Goal: Transaction & Acquisition: Purchase product/service

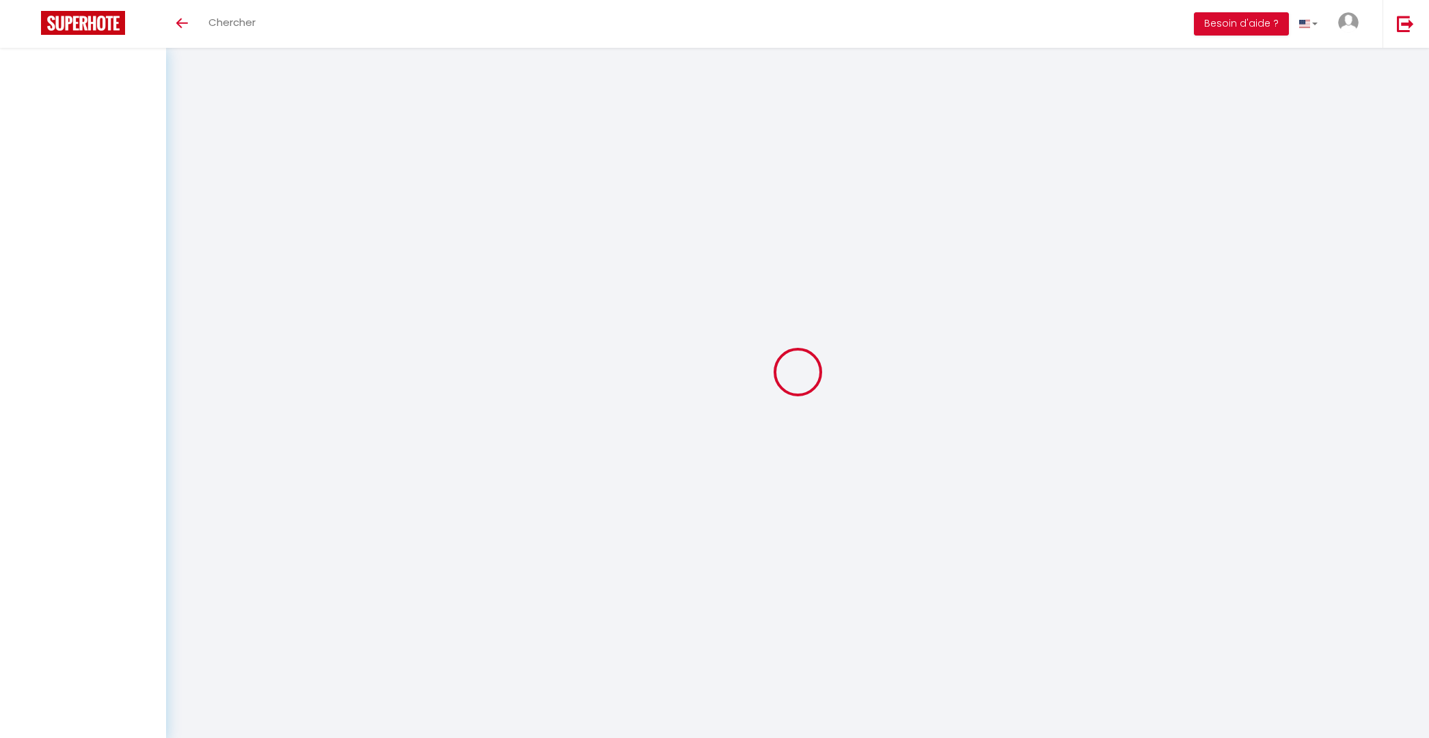
select select
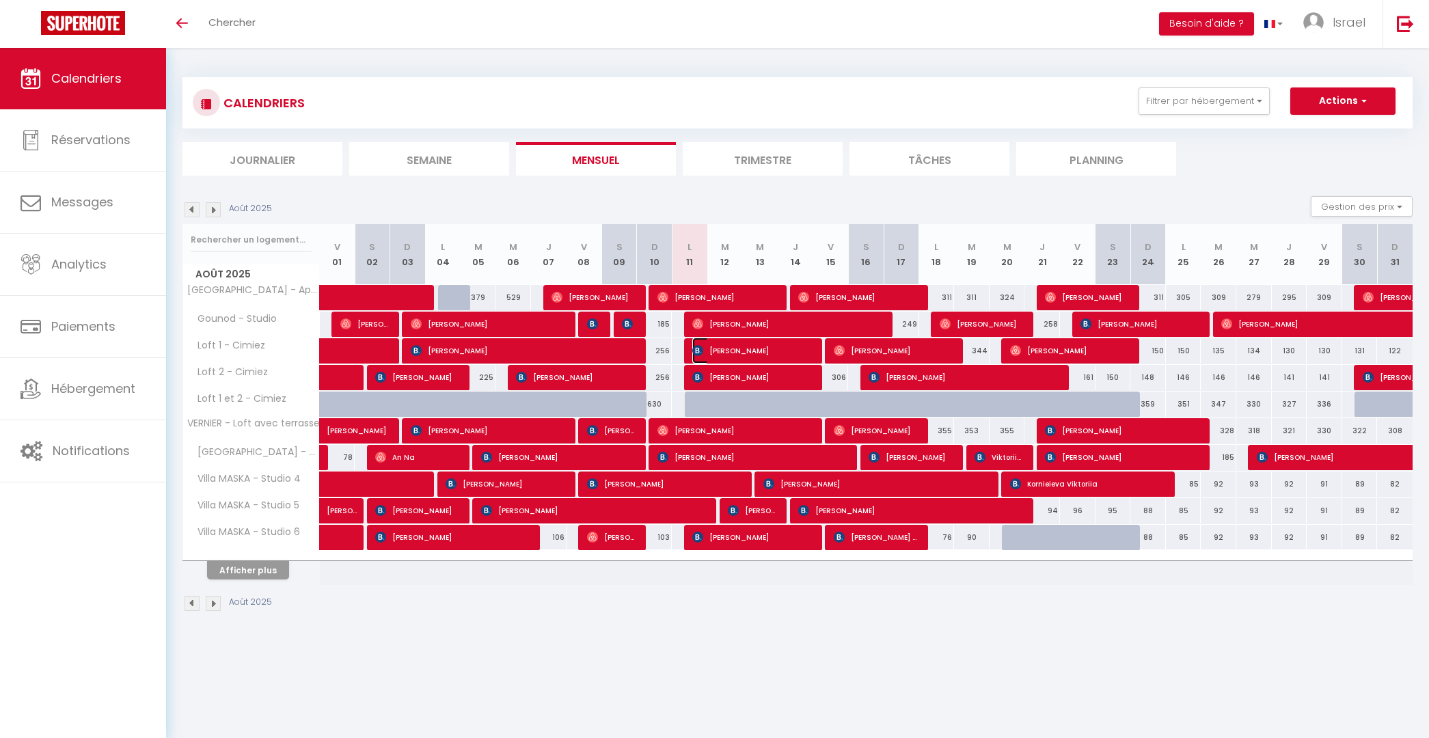
click at [696, 342] on span "[PERSON_NAME]" at bounding box center [751, 351] width 118 height 26
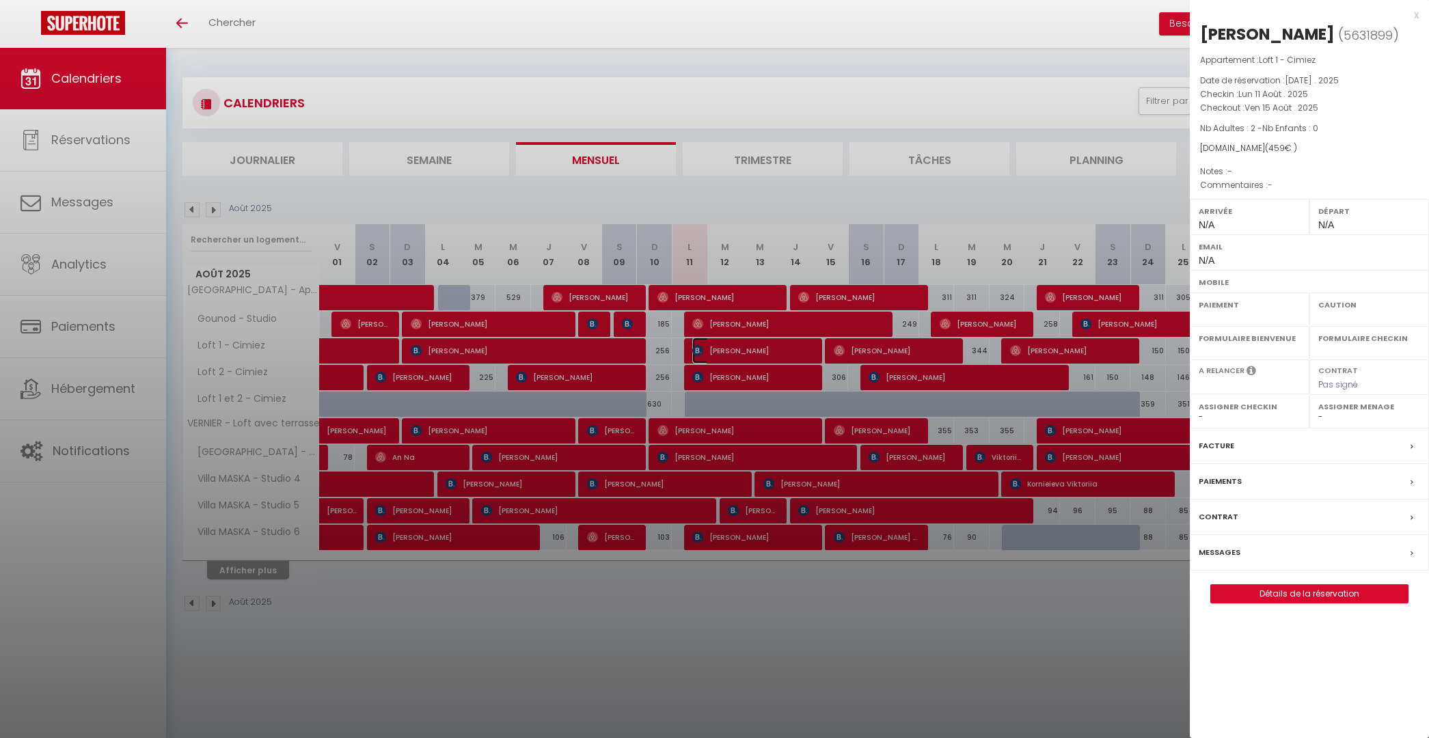
select select "OK"
select select "KO"
select select "0"
select select "1"
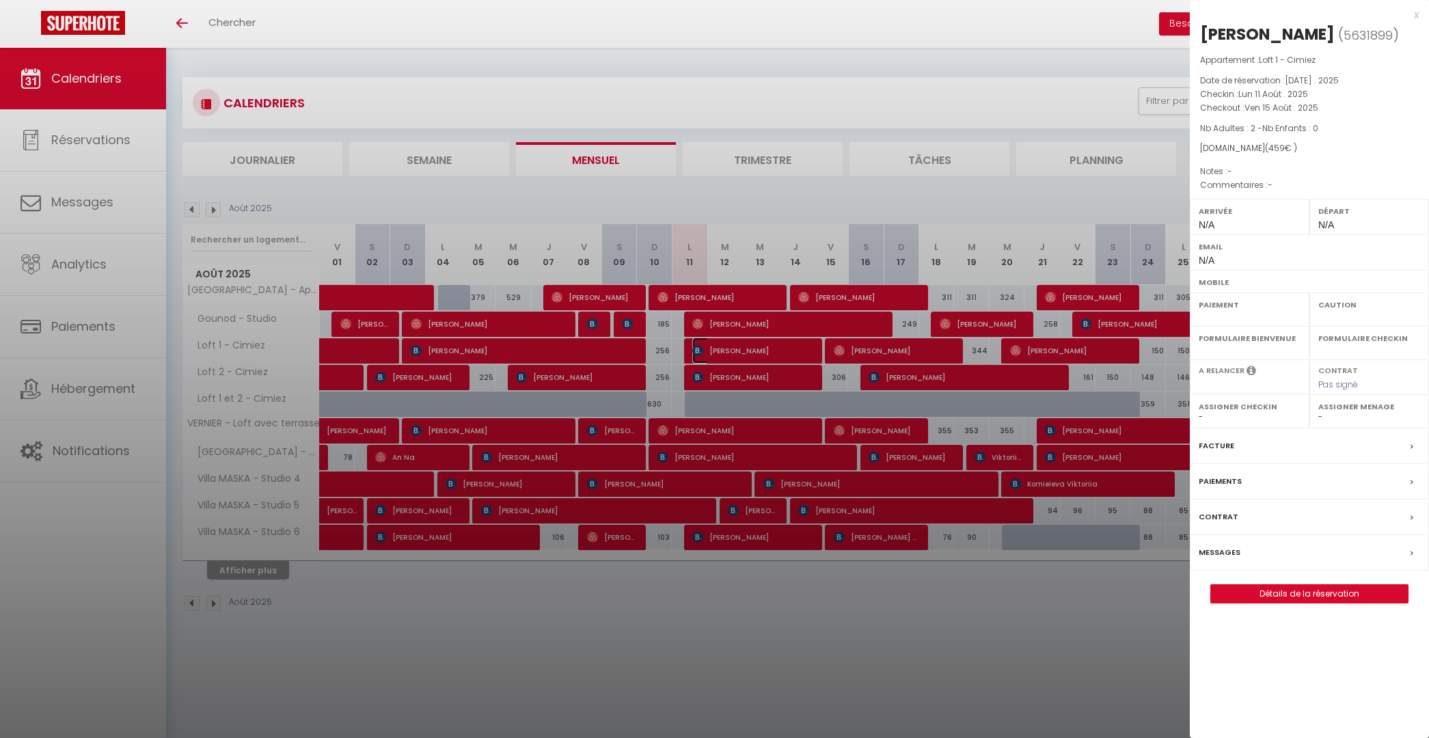
select select
click at [1361, 33] on span "5631899" at bounding box center [1368, 35] width 49 height 17
copy span "5631899"
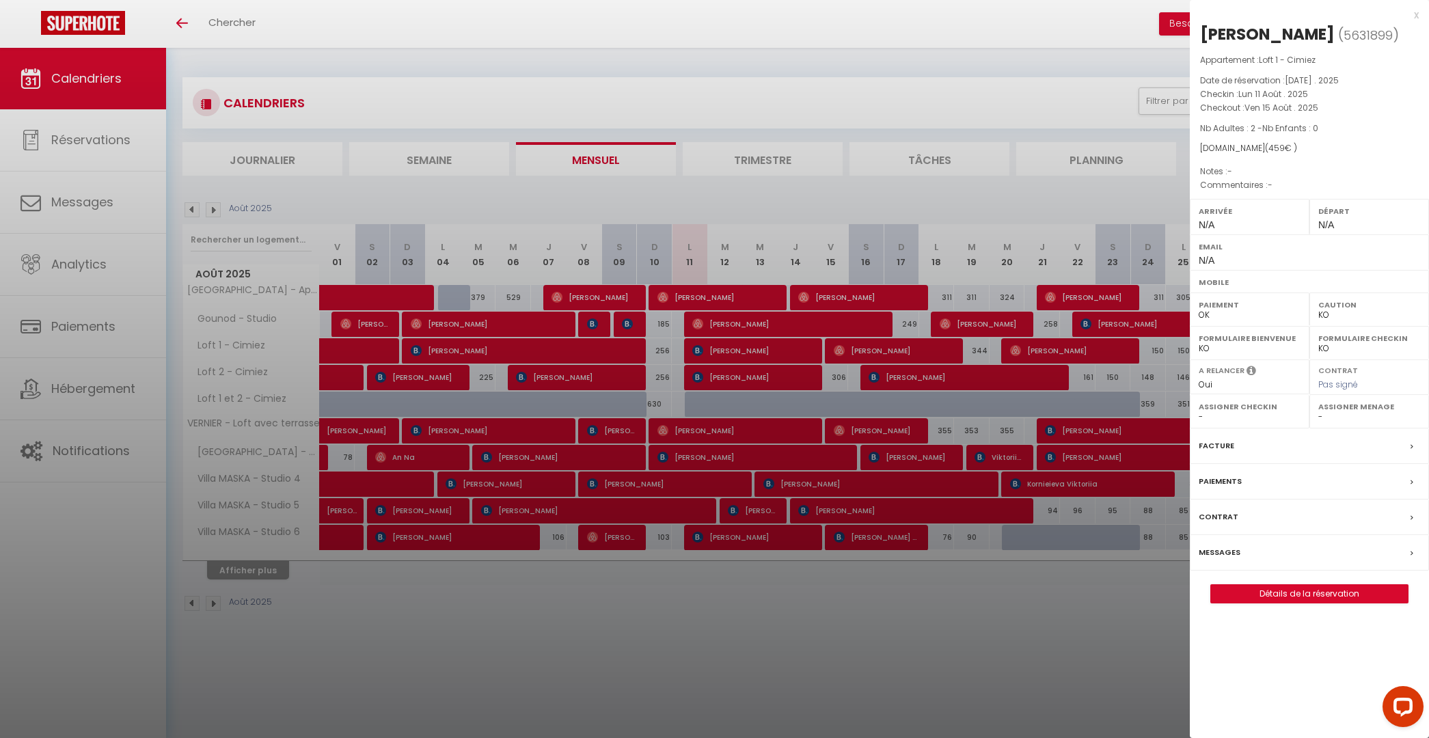
click at [108, 184] on div at bounding box center [714, 369] width 1429 height 738
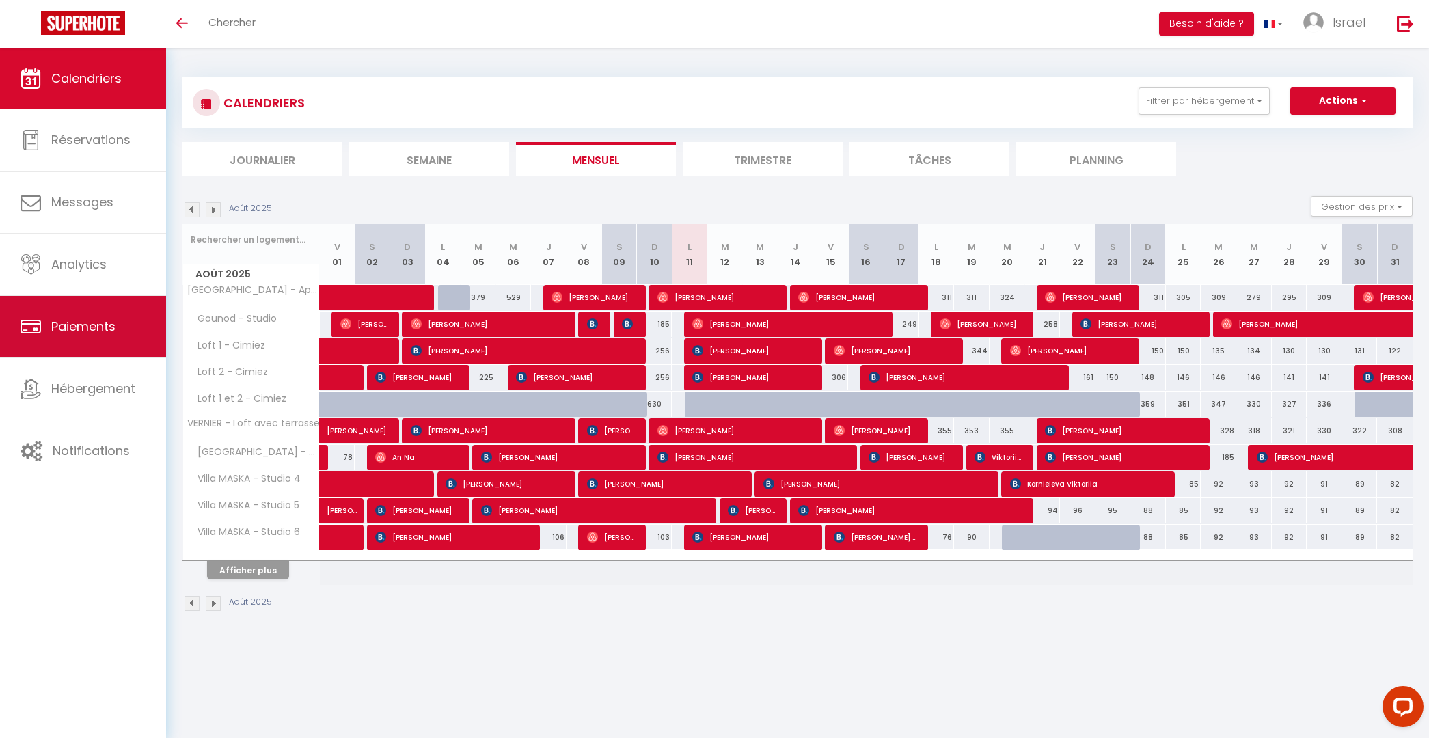
click at [107, 310] on link "Paiements" at bounding box center [83, 327] width 166 height 62
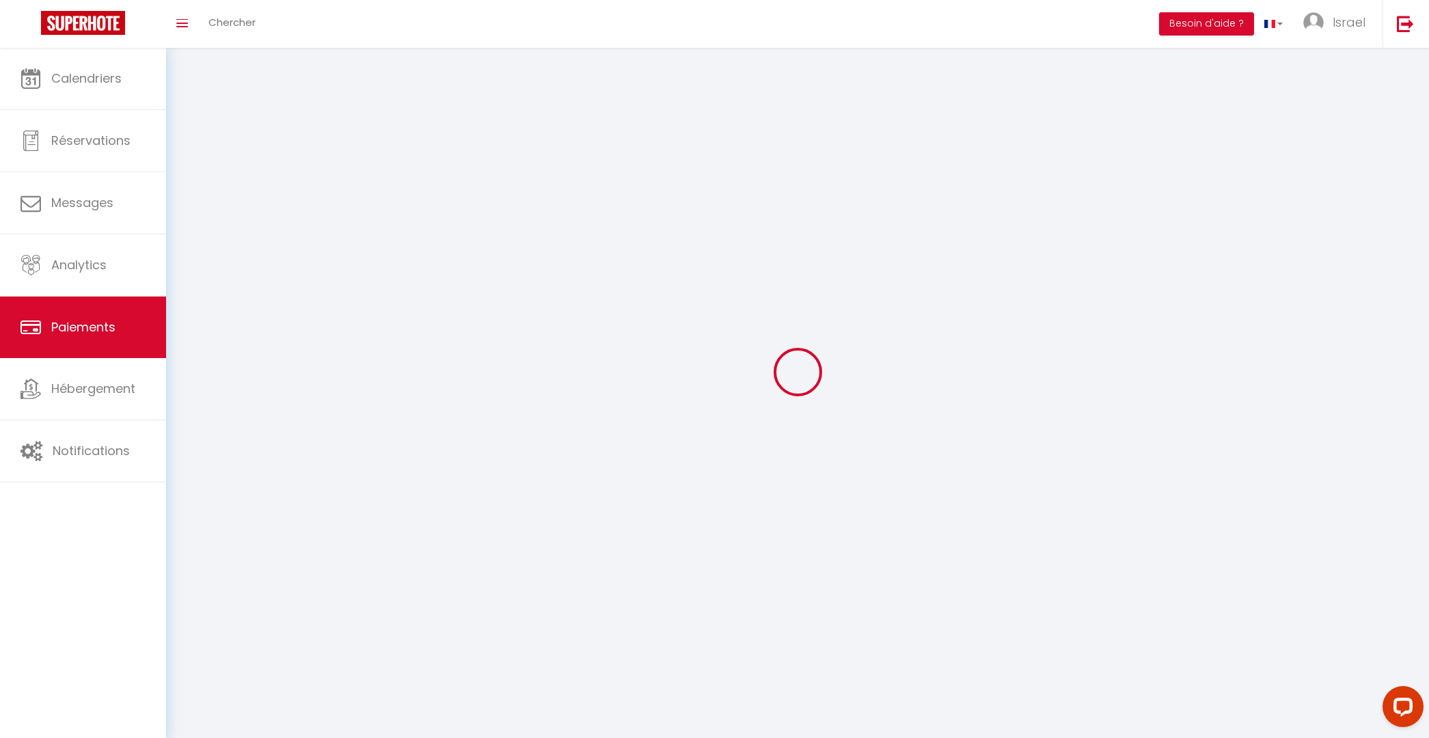
select select "2"
select select "0"
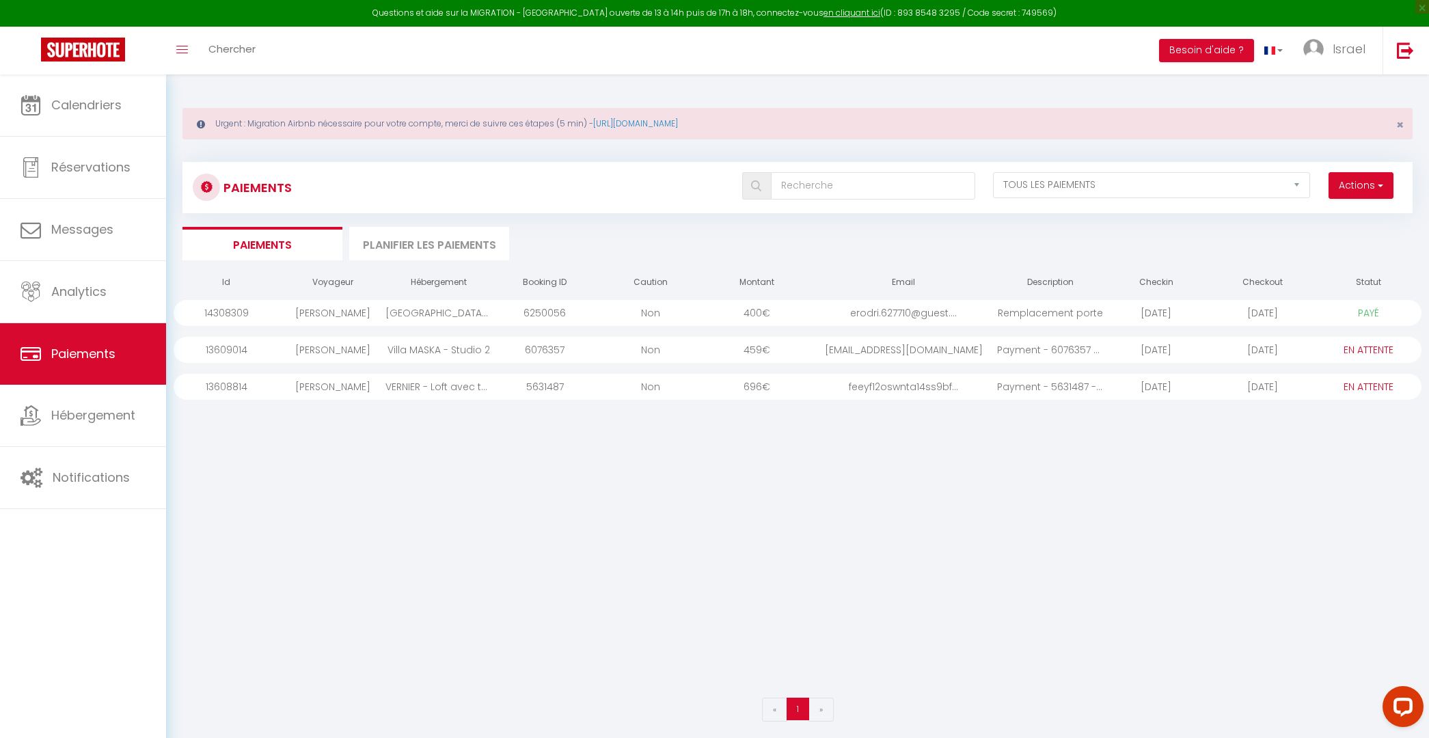
click at [1366, 170] on div "Paiements Actions Créer nouveau lien paiement Créer nouveau lien caution EN ATT…" at bounding box center [797, 187] width 1230 height 51
click at [1354, 185] on button "Actions" at bounding box center [1361, 185] width 65 height 27
click at [1308, 232] on link "Créer nouveau lien caution" at bounding box center [1309, 233] width 168 height 18
select select
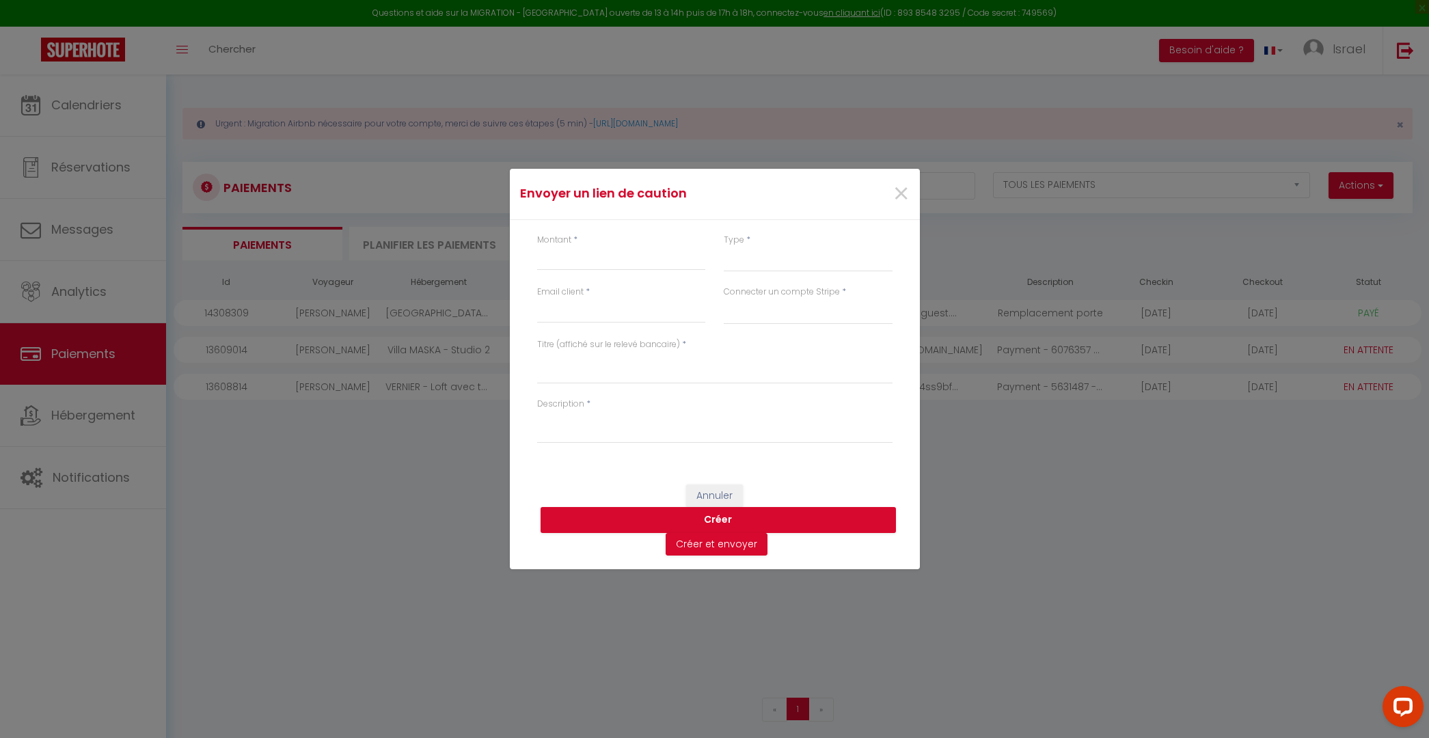
select select "other"
select select "14579"
click at [648, 265] on input "Montant" at bounding box center [621, 258] width 169 height 25
type input "500"
click at [807, 266] on select "Nuits Frais de ménage Taxe de séjour [GEOGRAPHIC_DATA]" at bounding box center [808, 259] width 169 height 26
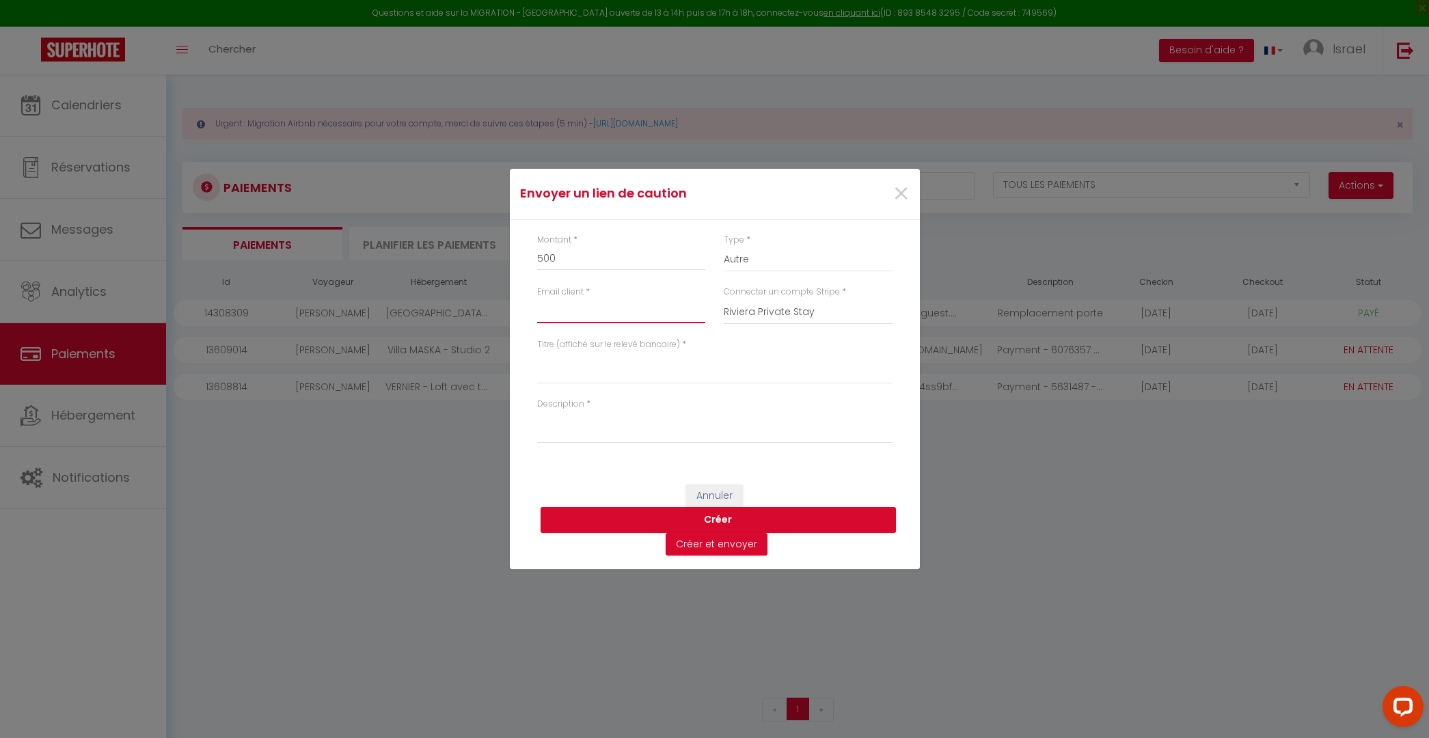
click at [636, 312] on input "Email client" at bounding box center [621, 311] width 169 height 25
click at [628, 315] on input "sroulik" at bounding box center [621, 311] width 169 height 25
type input "[EMAIL_ADDRESS][DOMAIN_NAME]"
click at [613, 371] on textarea "Titre (affiché sur le relevé bancaire)" at bounding box center [714, 367] width 355 height 33
type textarea "Caution"
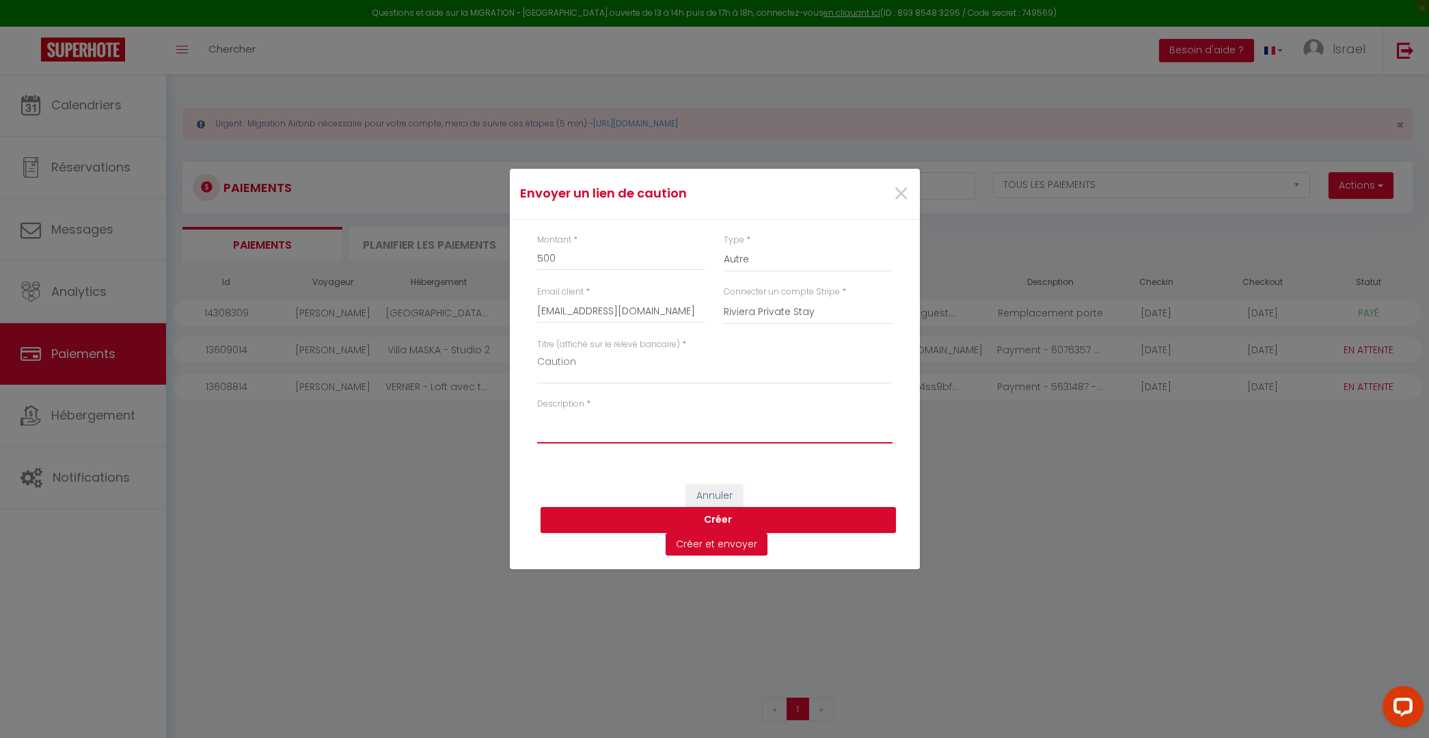
click at [610, 424] on textarea "Description" at bounding box center [714, 427] width 355 height 33
type textarea "Caution"
click at [710, 516] on button "Créer" at bounding box center [718, 520] width 355 height 26
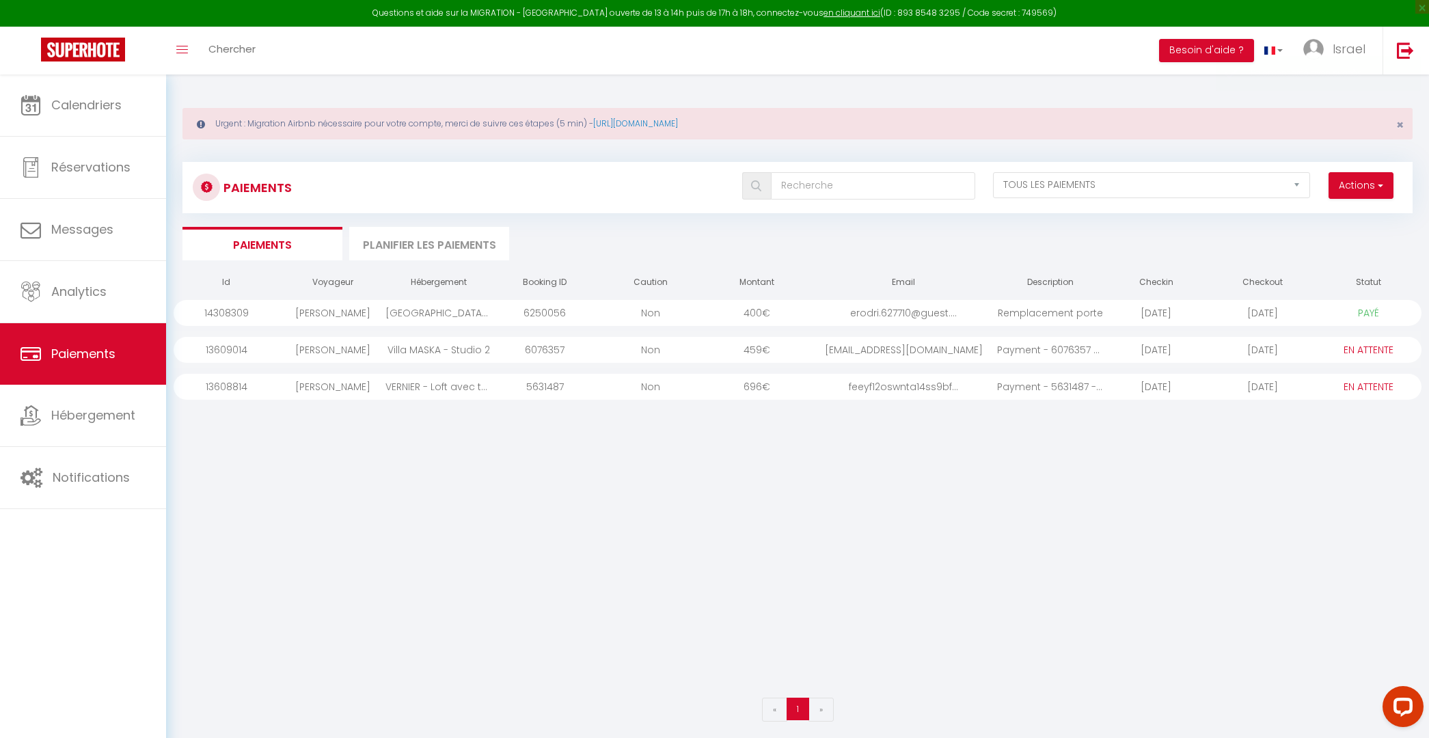
select select "0"
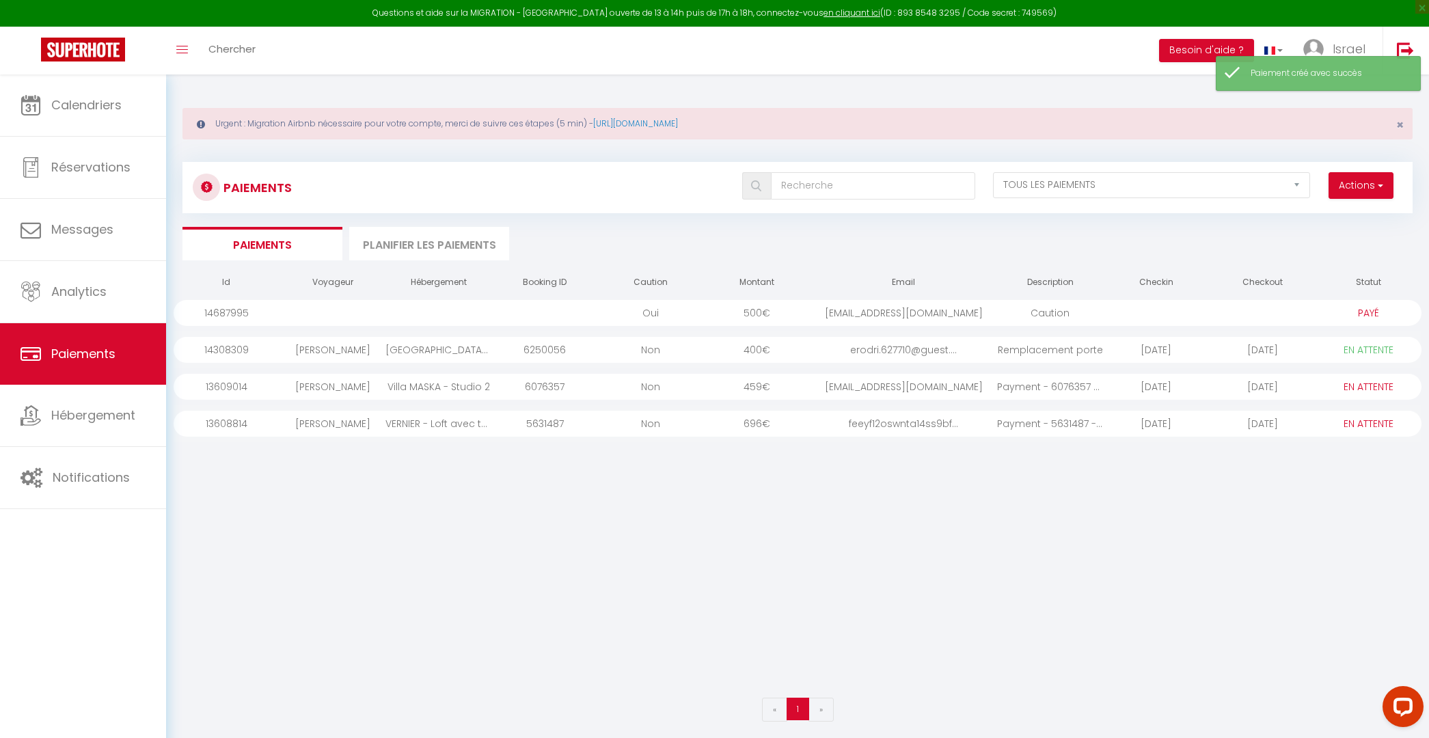
click at [1369, 308] on select "PAYÉ EN ATTENTE" at bounding box center [1368, 313] width 68 height 15
click at [1372, 301] on div "PAYÉ EN ATTENTE" at bounding box center [1369, 313] width 106 height 26
click at [1377, 306] on select "PAYÉ EN ATTENTE" at bounding box center [1368, 313] width 68 height 15
click at [226, 310] on div "14687995" at bounding box center [227, 313] width 106 height 26
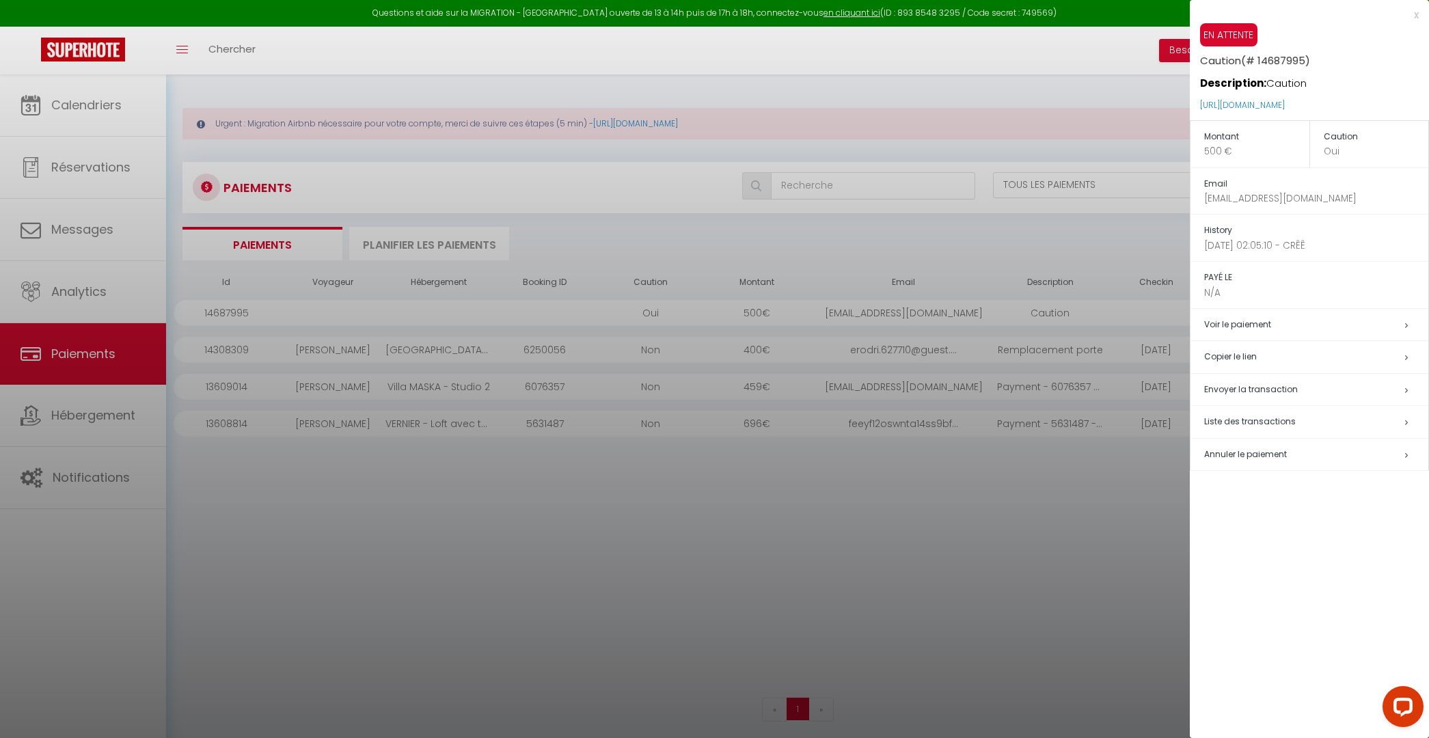
click at [226, 310] on div at bounding box center [714, 369] width 1429 height 738
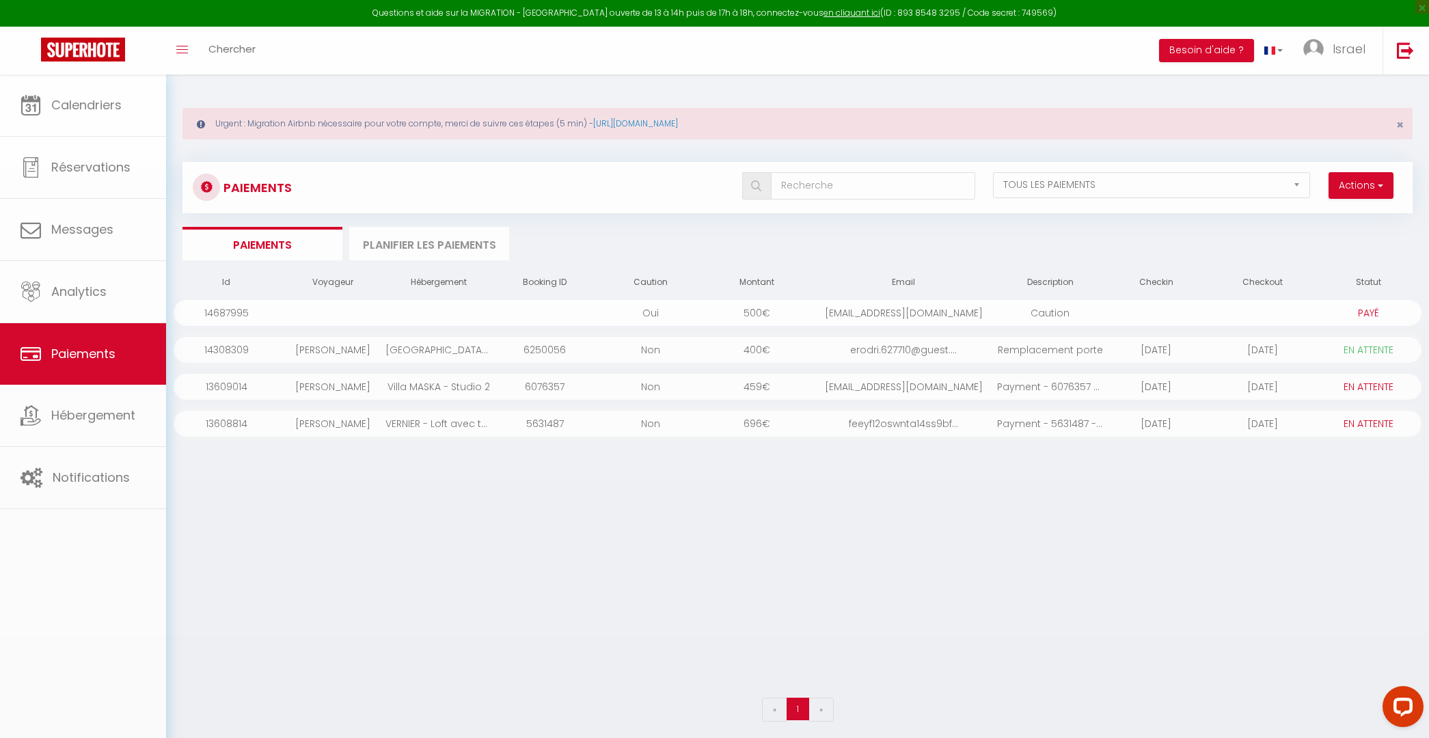
click at [226, 310] on div "14687995" at bounding box center [227, 313] width 106 height 26
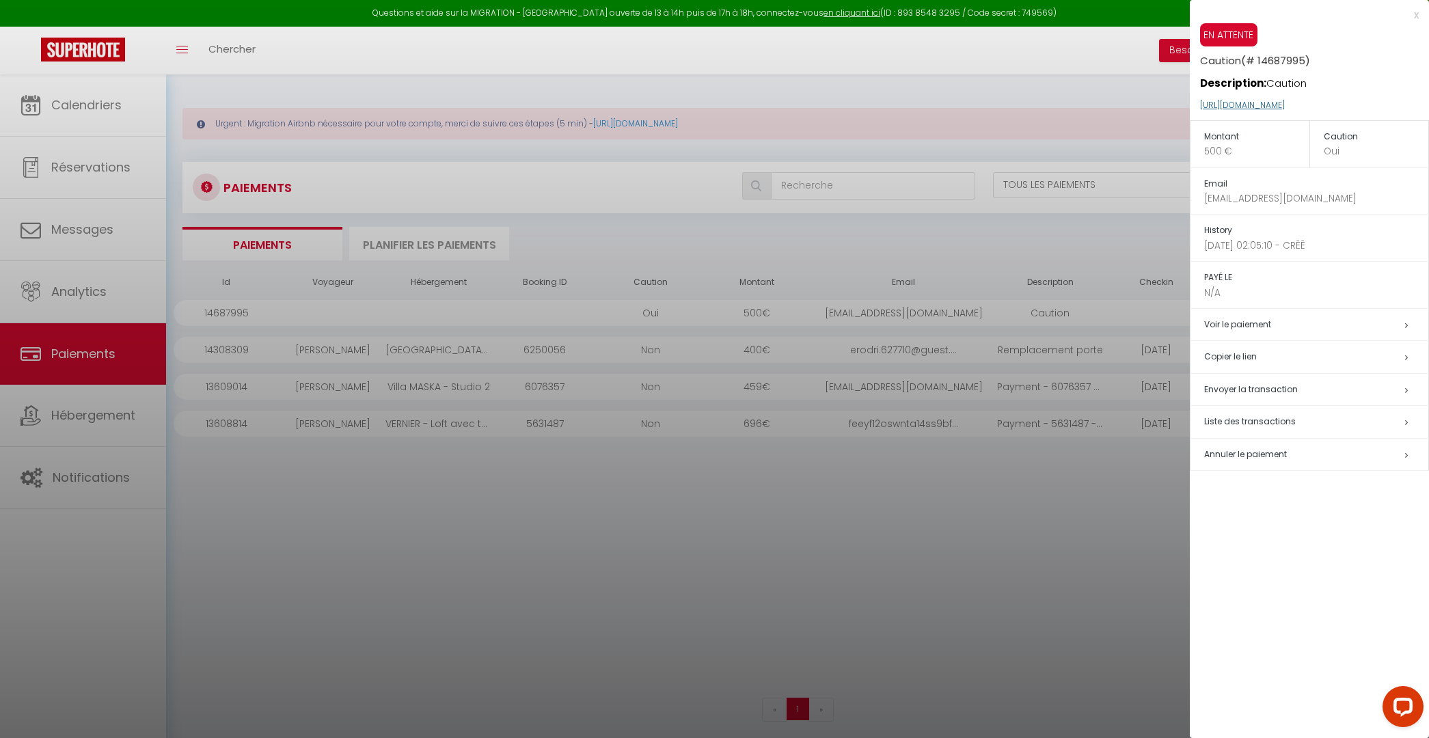
drag, startPoint x: 1389, startPoint y: 107, endPoint x: 1201, endPoint y: 111, distance: 188.0
click at [1201, 111] on p "[URL][DOMAIN_NAME]" at bounding box center [1314, 105] width 229 height 29
copy link "[URL][DOMAIN_NAME]"
click at [1251, 103] on link "[URL][DOMAIN_NAME]" at bounding box center [1242, 105] width 85 height 12
click at [1417, 18] on div "x" at bounding box center [1304, 15] width 229 height 16
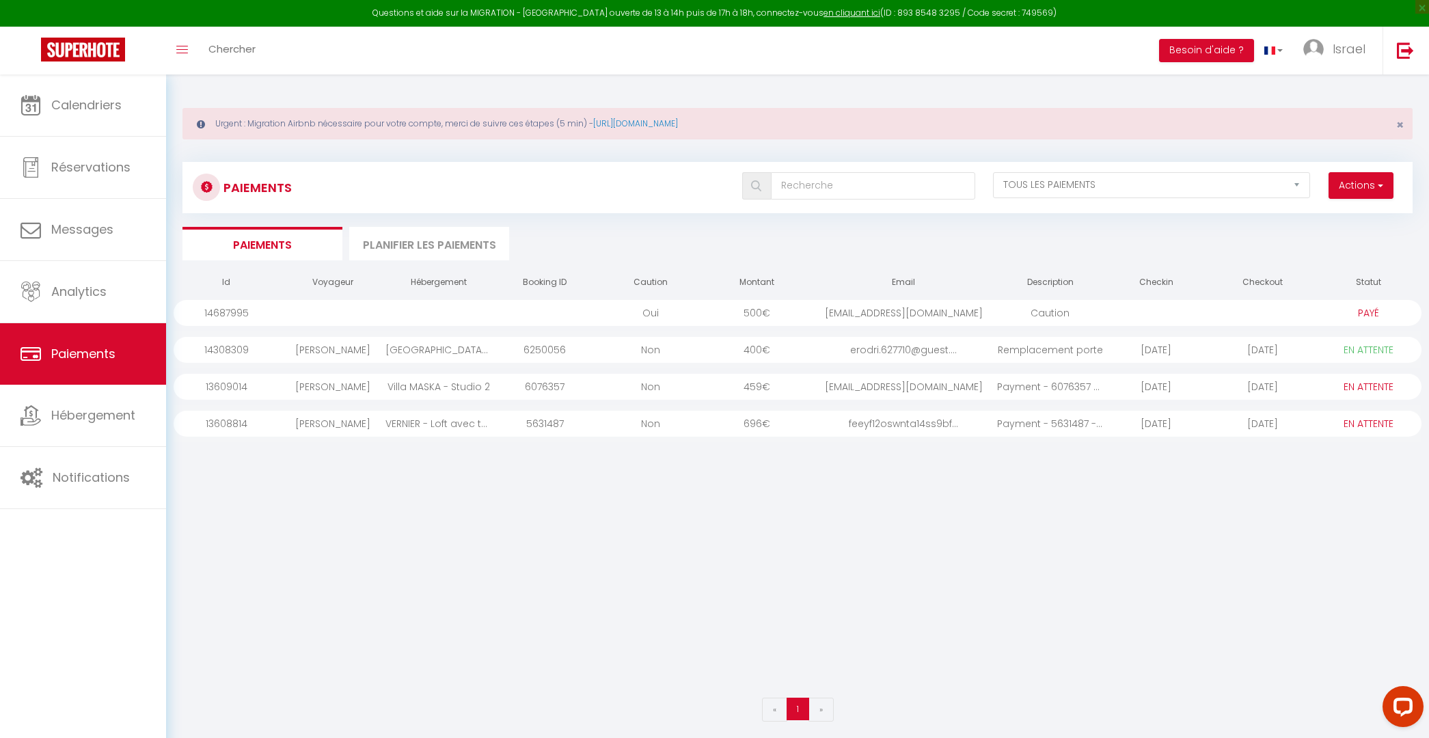
click at [373, 312] on div at bounding box center [333, 313] width 106 height 26
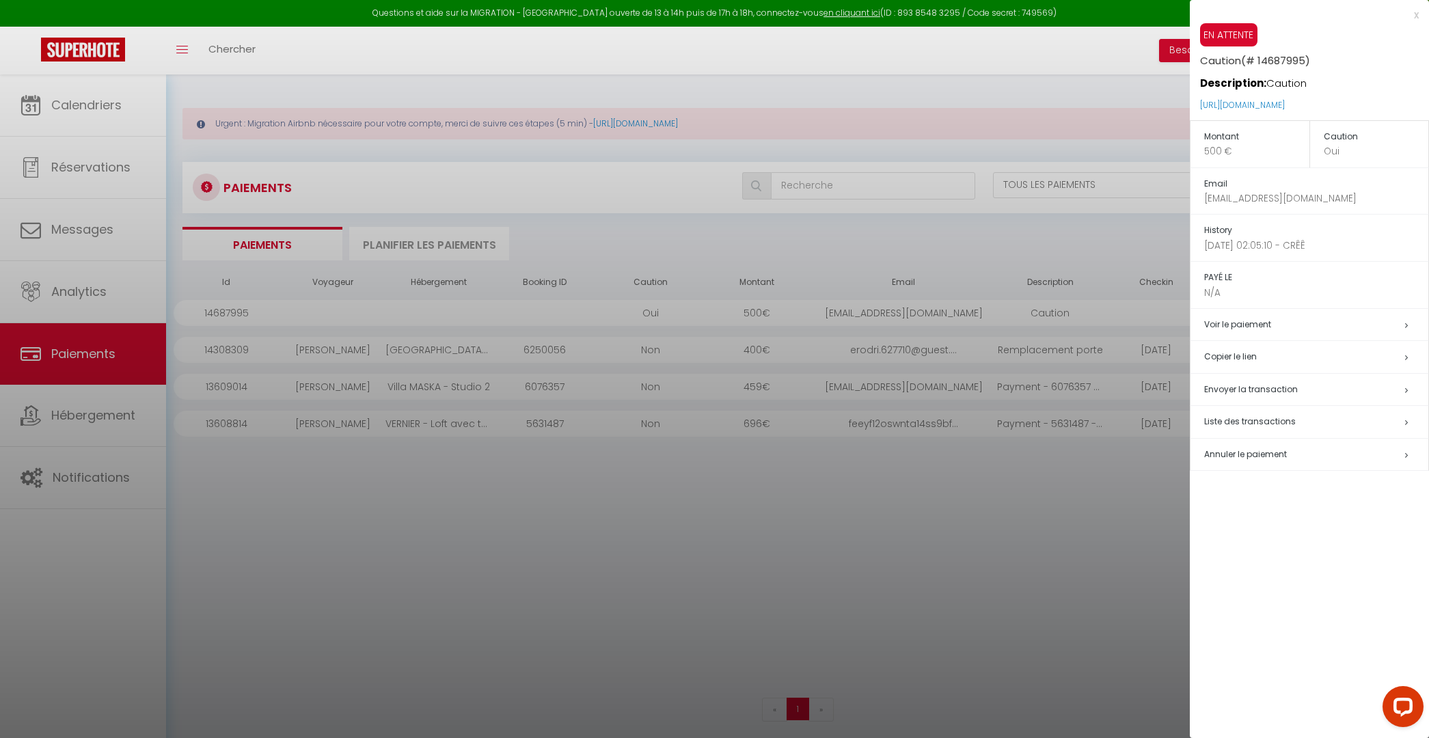
click at [1312, 421] on h5 "Liste des transactions" at bounding box center [1316, 422] width 224 height 16
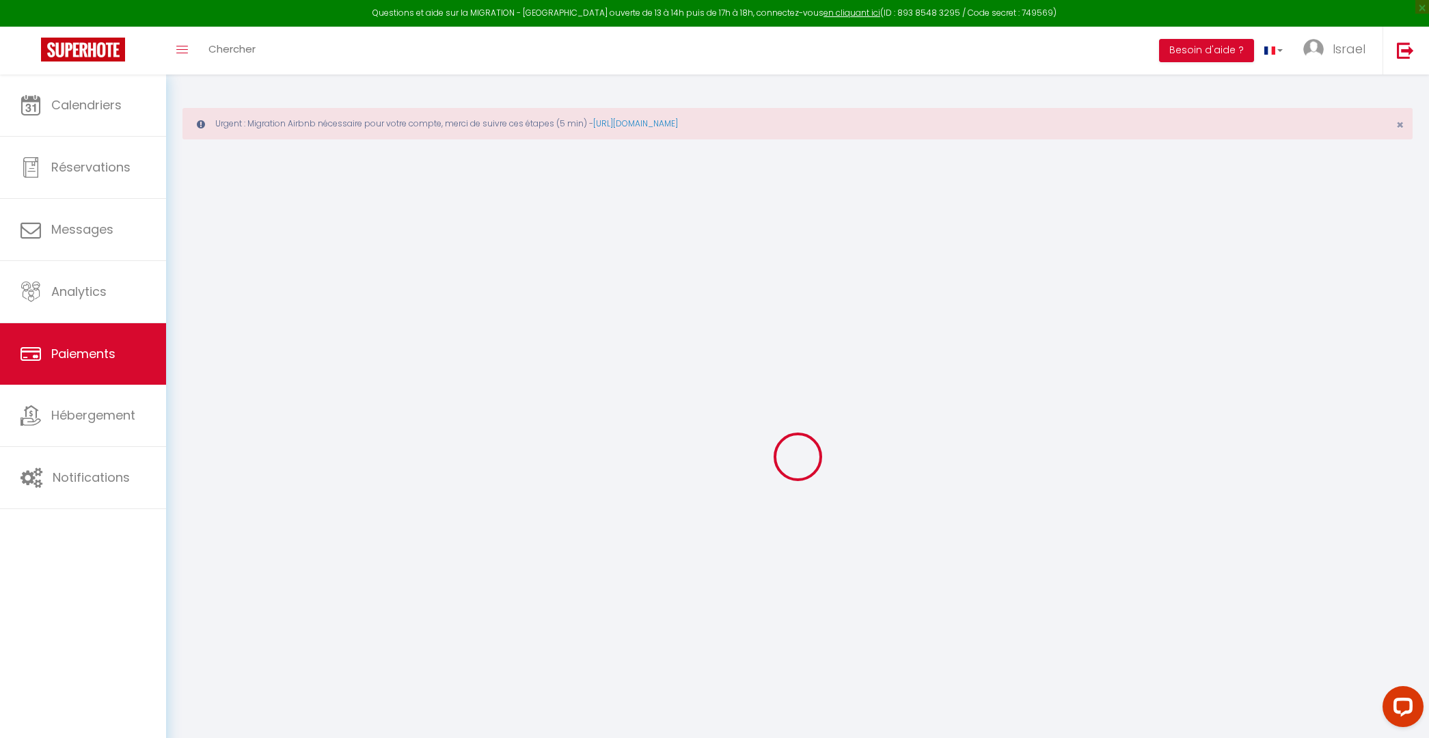
select select "2"
select select "0"
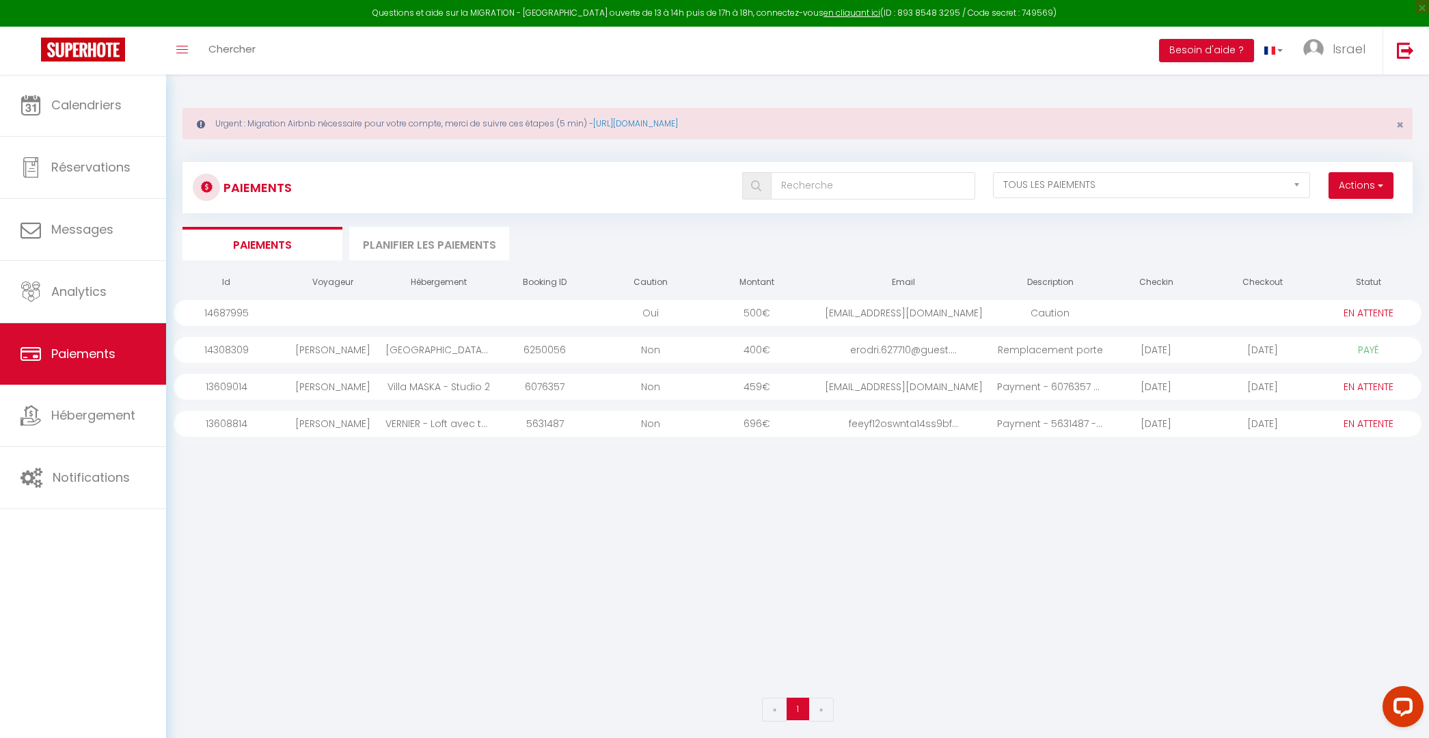
click at [666, 306] on div "Oui" at bounding box center [651, 313] width 106 height 26
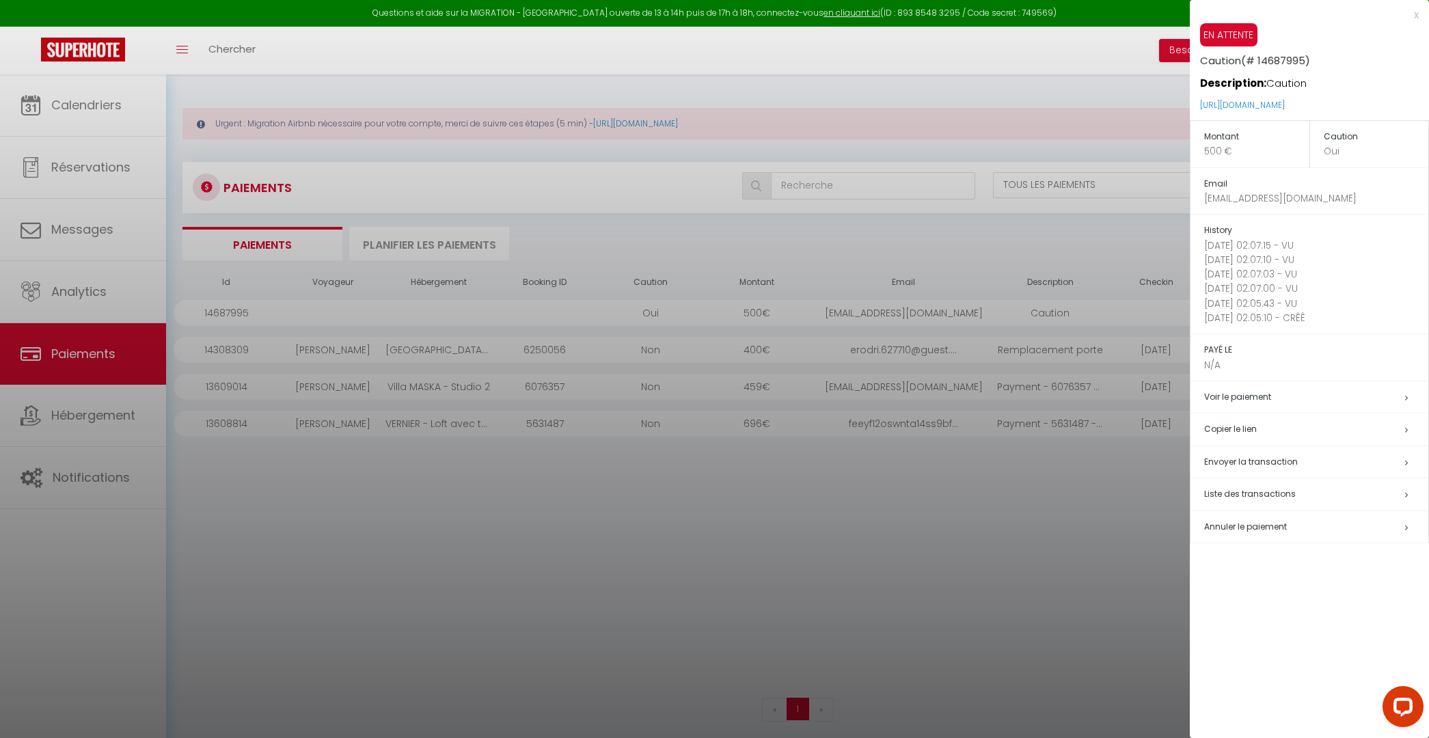
click at [1408, 393] on h5 "Voir le paiement" at bounding box center [1316, 398] width 224 height 16
click at [1409, 459] on h5 "Envoyer la transaction" at bounding box center [1316, 463] width 224 height 16
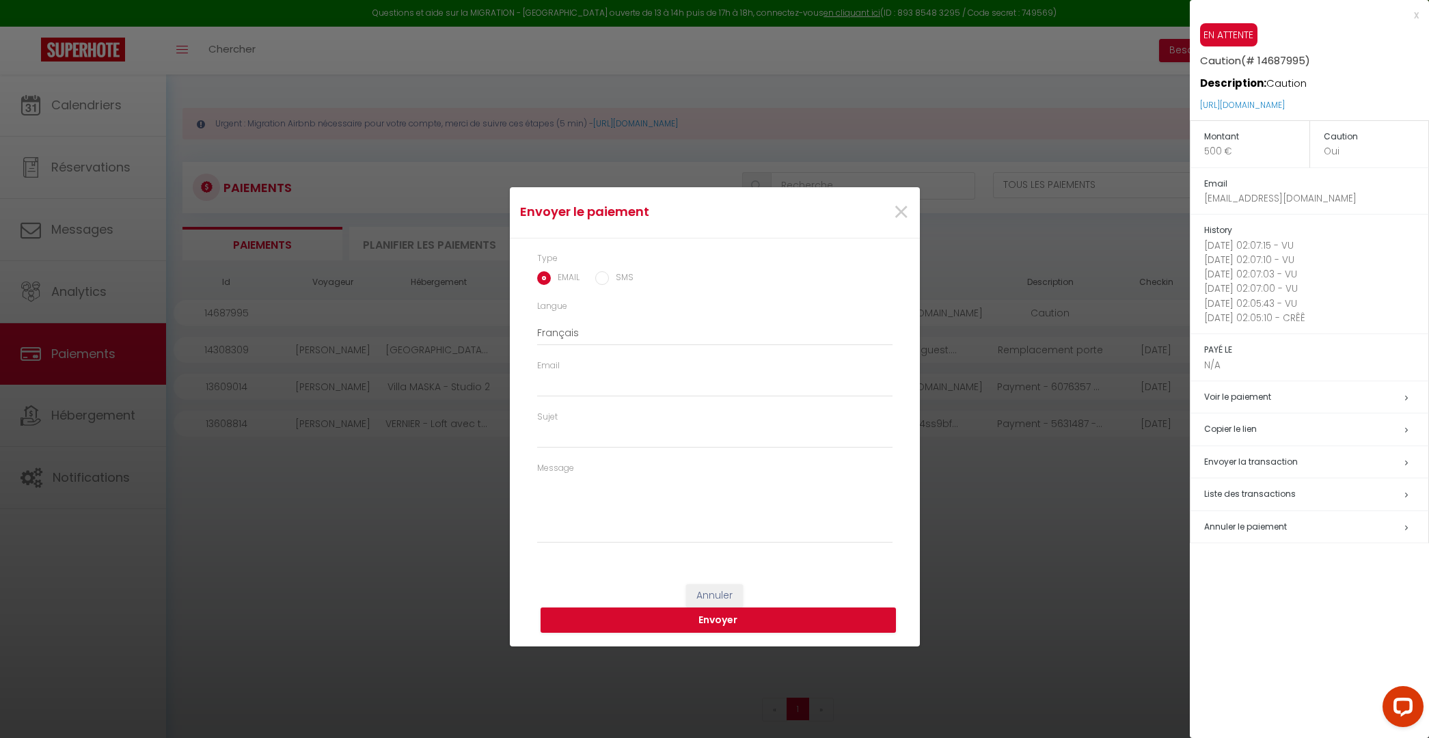
type input "[EMAIL_ADDRESS][DOMAIN_NAME]"
type input "Caution - Caution"
type textarea "Bonjour, Nous vous invitons à cliquer sur le lien ci-dessous pour effectuer le …"
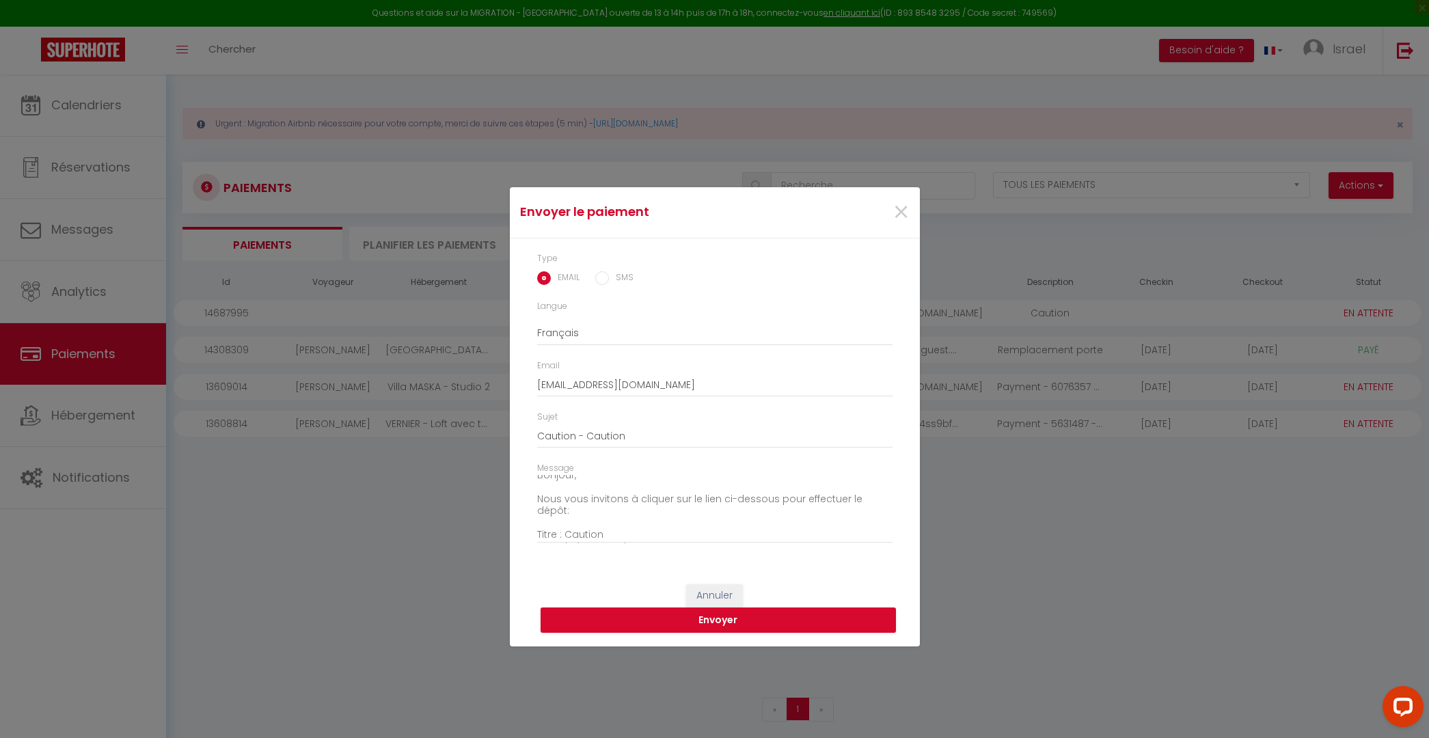
scroll to position [41, 0]
click at [899, 213] on span "×" at bounding box center [901, 212] width 17 height 41
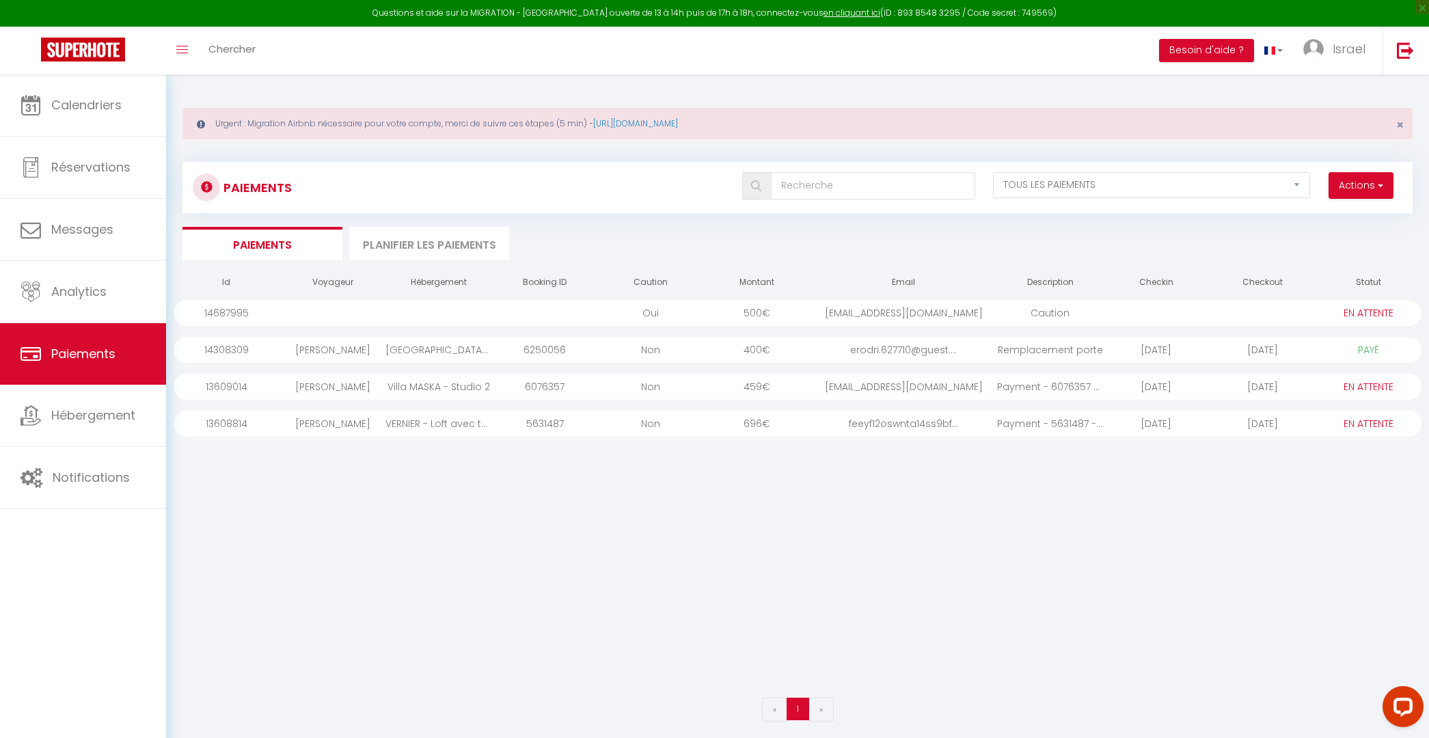
click at [412, 248] on li "Planifier les paiements" at bounding box center [429, 243] width 160 height 33
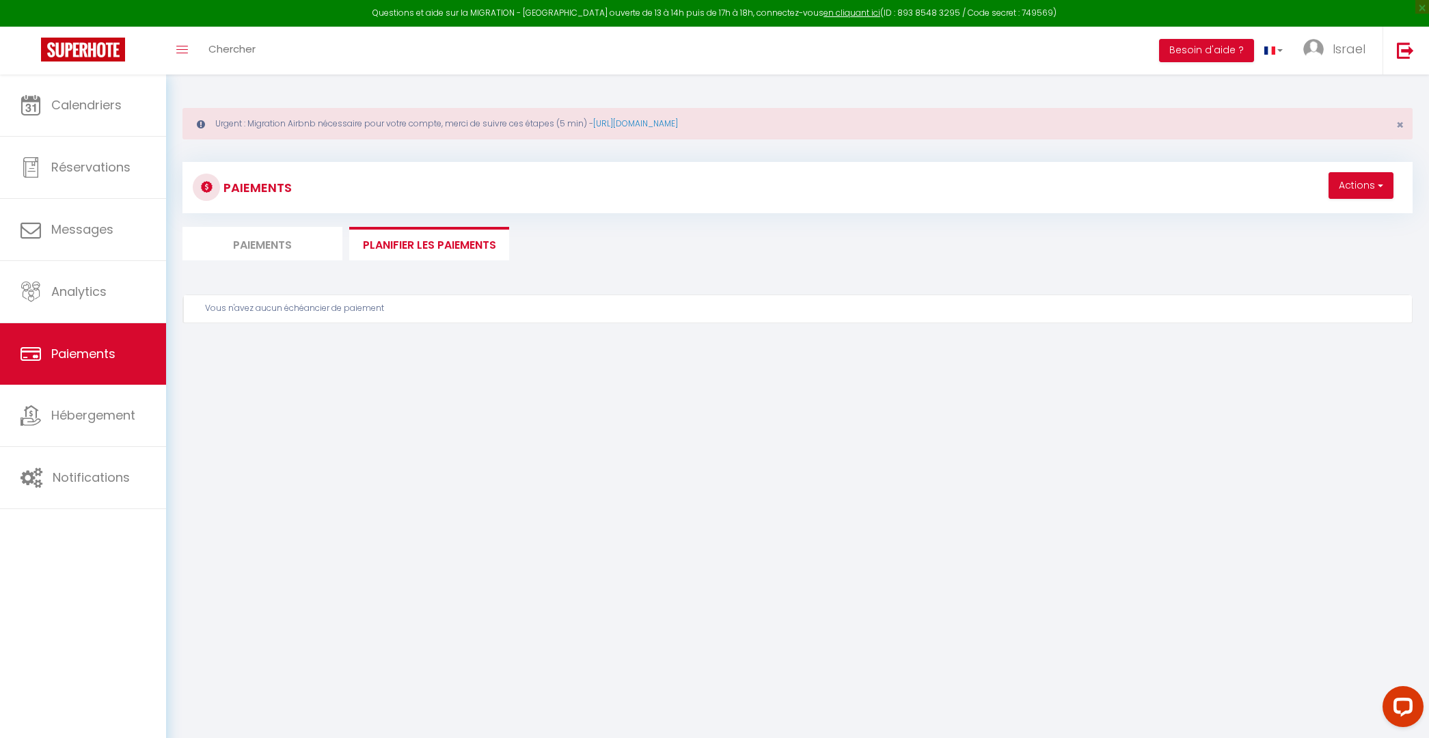
click at [304, 244] on li "Paiements" at bounding box center [262, 243] width 160 height 33
select select "0"
select select "2"
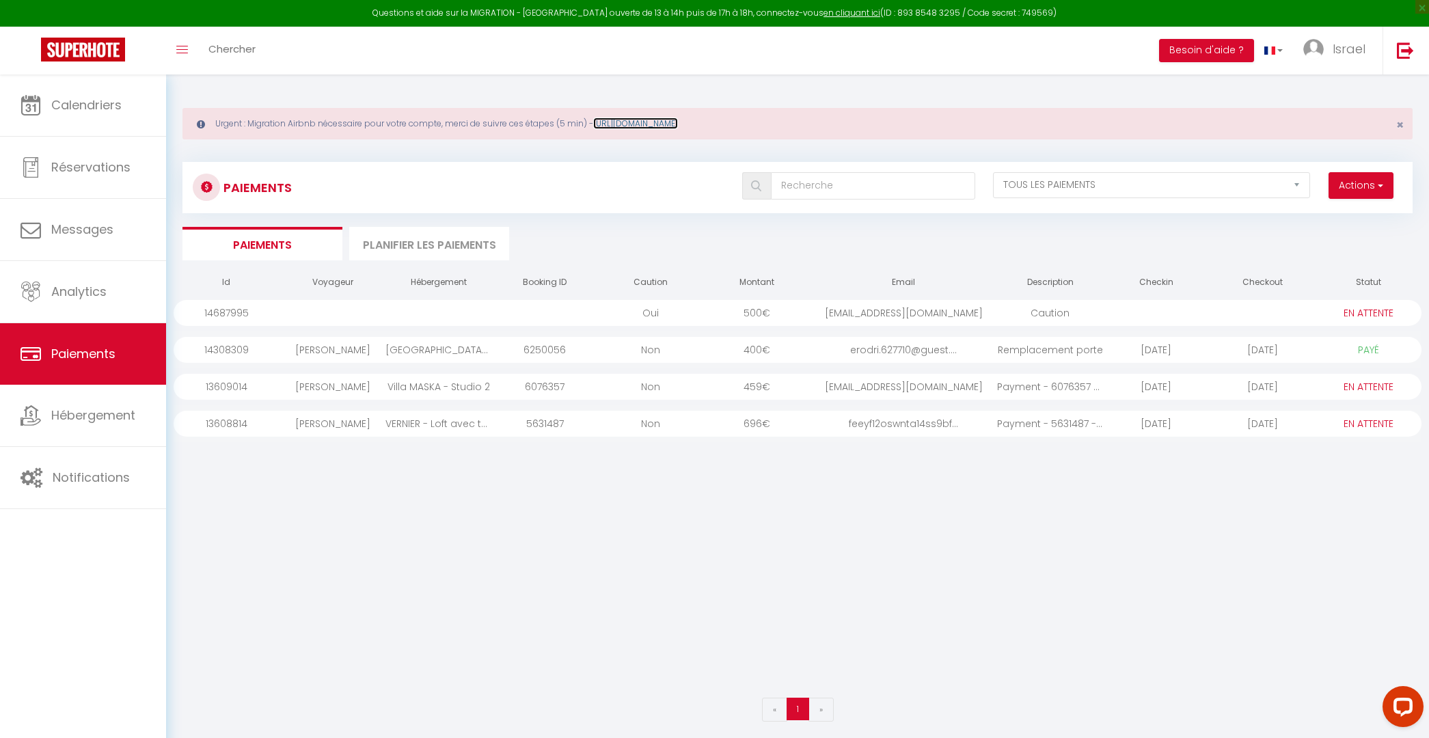
click at [678, 122] on link "[URL][DOMAIN_NAME]" at bounding box center [635, 124] width 85 height 12
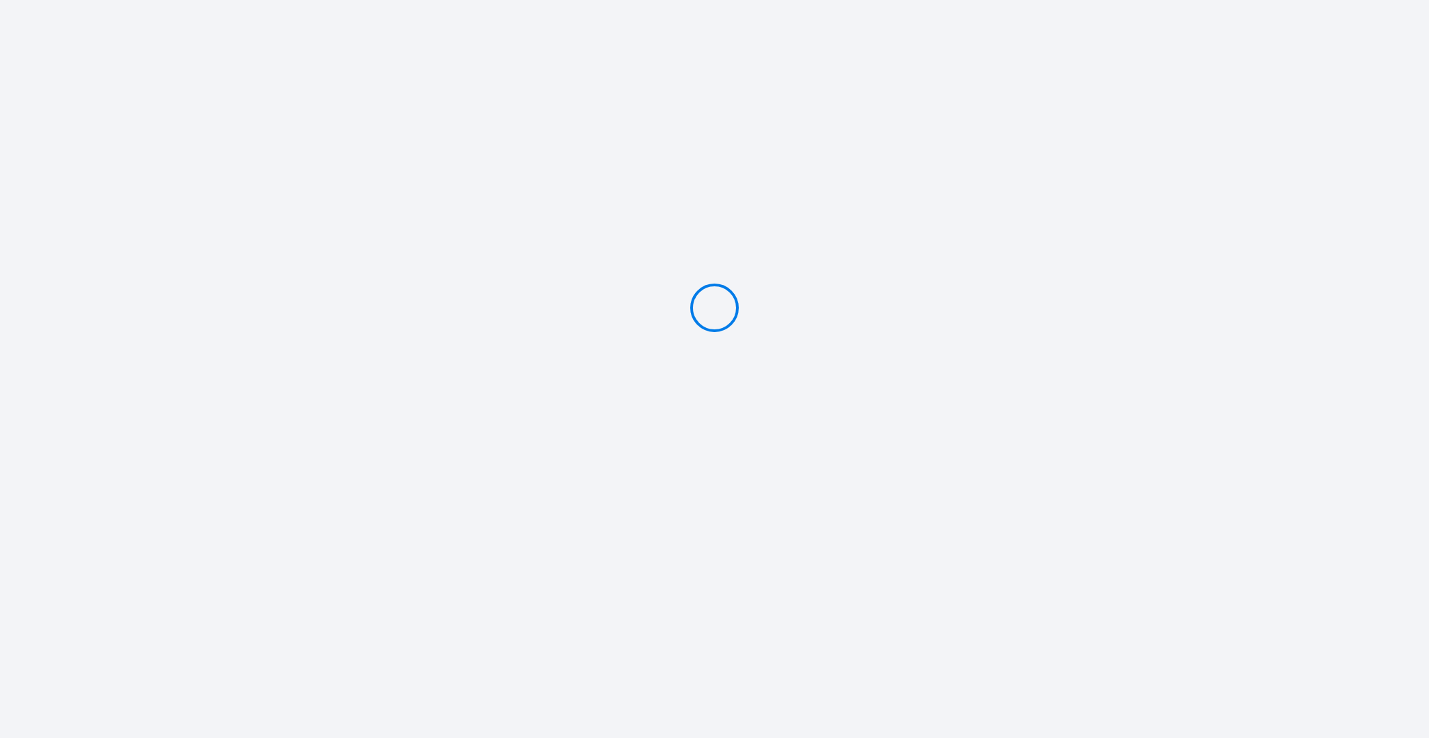
type input "Caution 500 €"
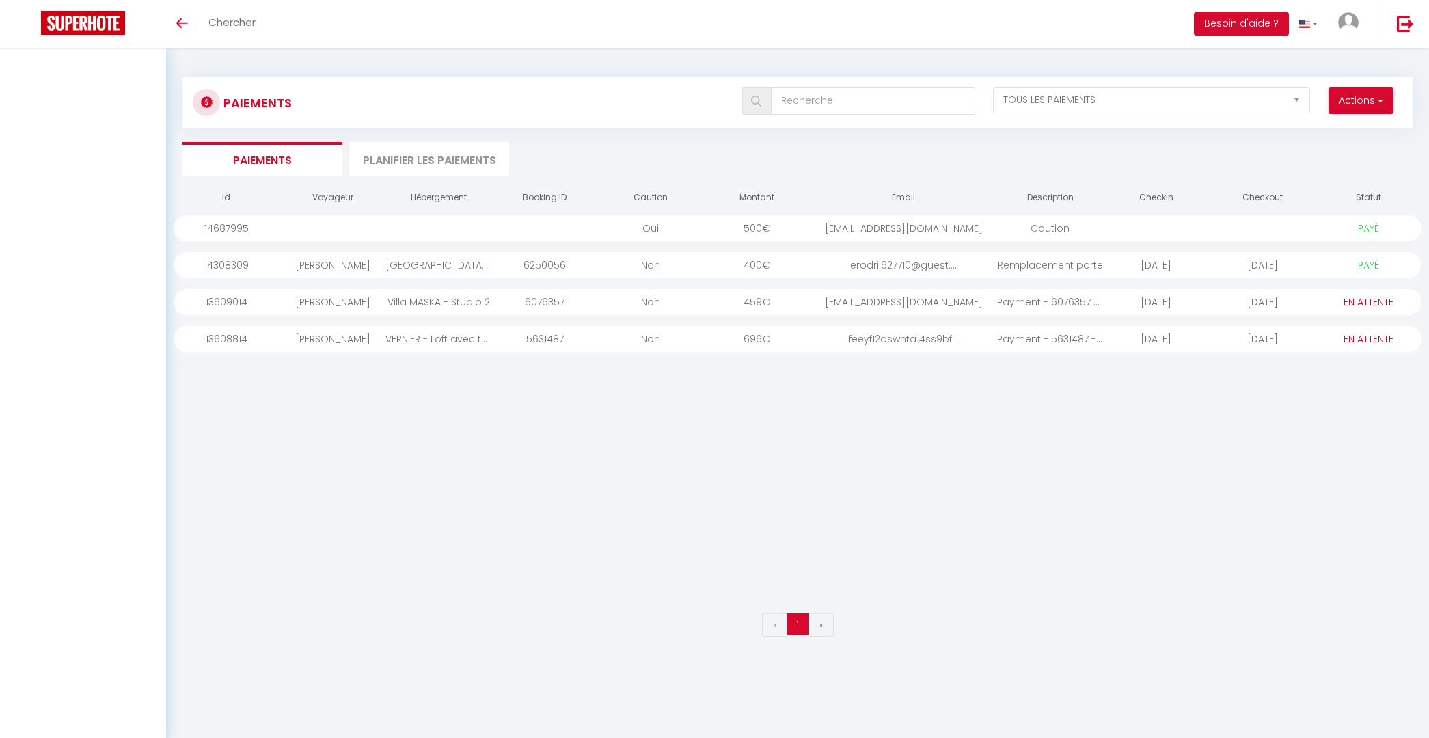
select select "2"
select select "0"
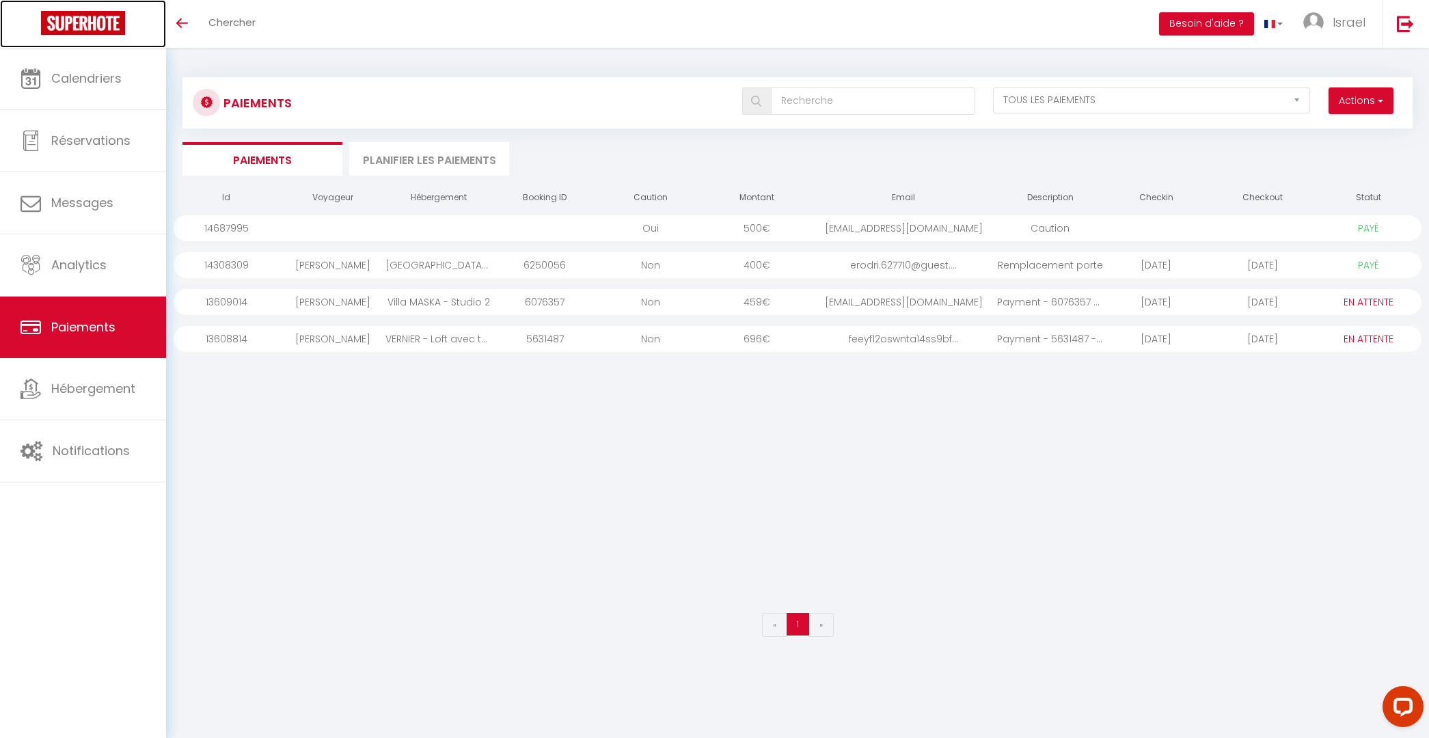
click at [116, 32] on img at bounding box center [83, 23] width 84 height 24
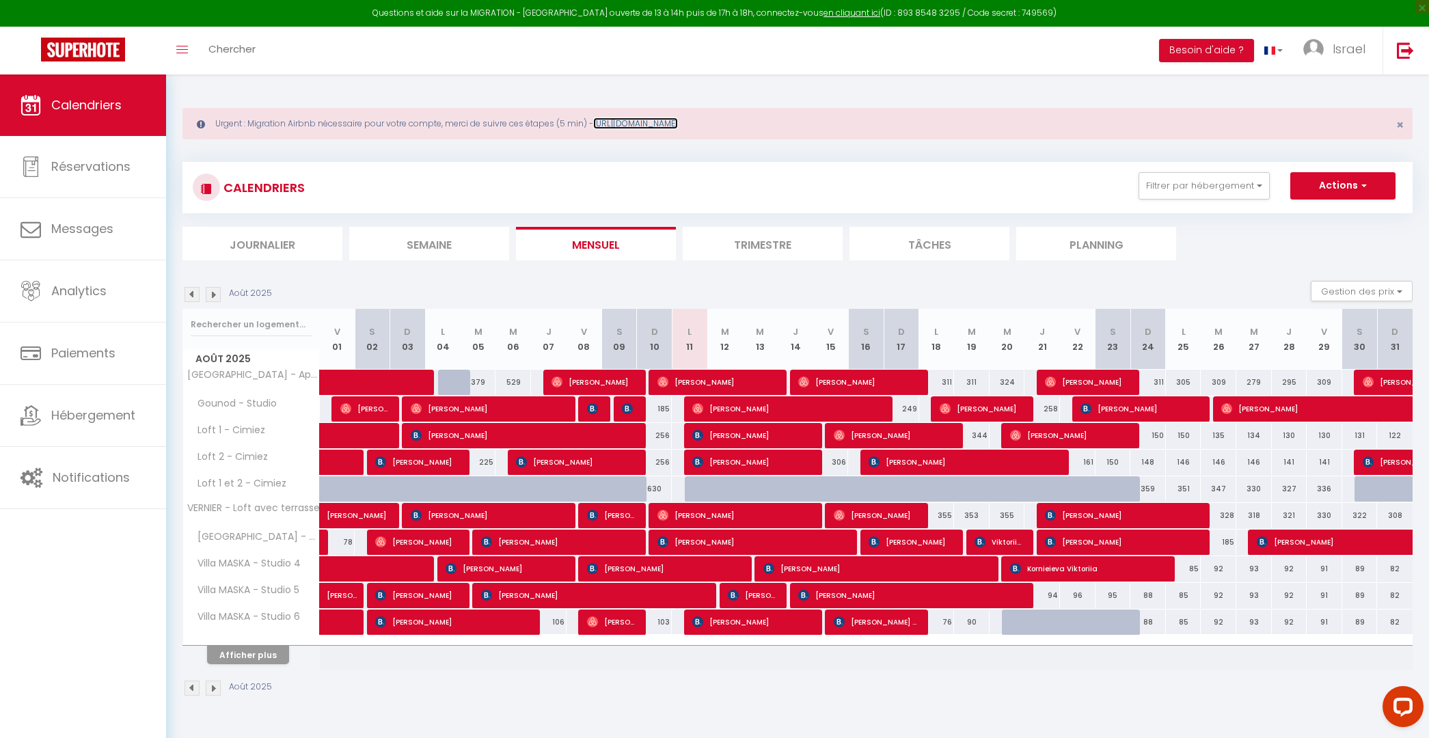
click at [678, 118] on link "[URL][DOMAIN_NAME]" at bounding box center [635, 124] width 85 height 12
